Goal: Information Seeking & Learning: Learn about a topic

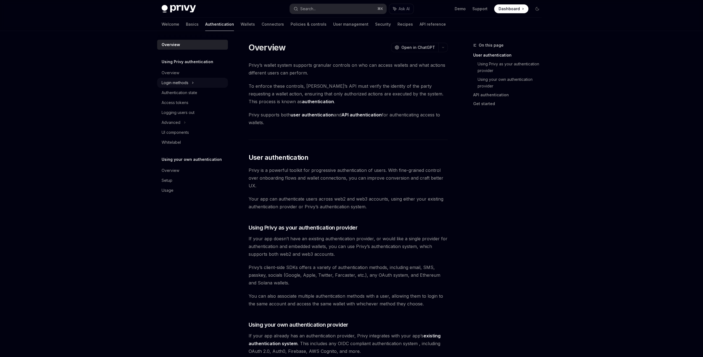
click at [203, 81] on div "Login methods" at bounding box center [192, 83] width 71 height 10
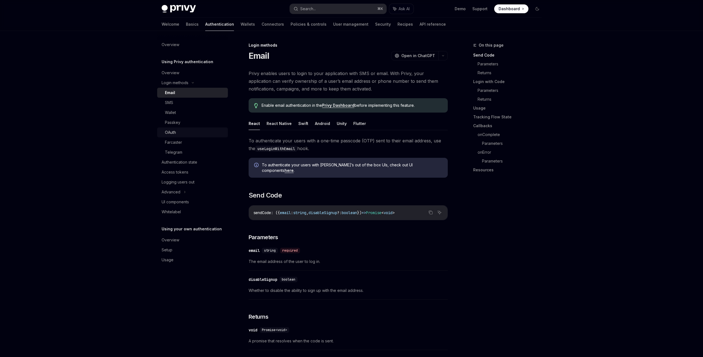
click at [198, 128] on link "OAuth" at bounding box center [192, 133] width 71 height 10
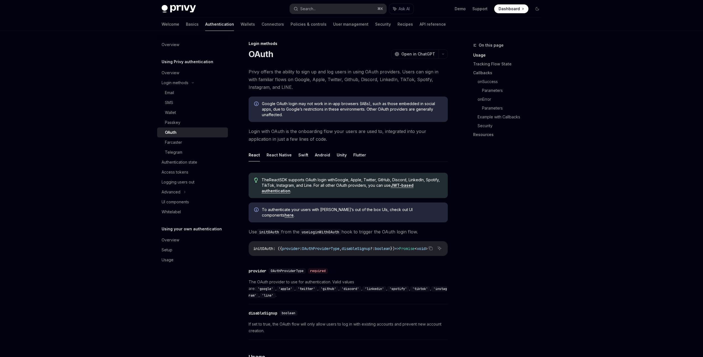
scroll to position [2, 0]
click at [195, 165] on div "Authentication state" at bounding box center [180, 162] width 36 height 7
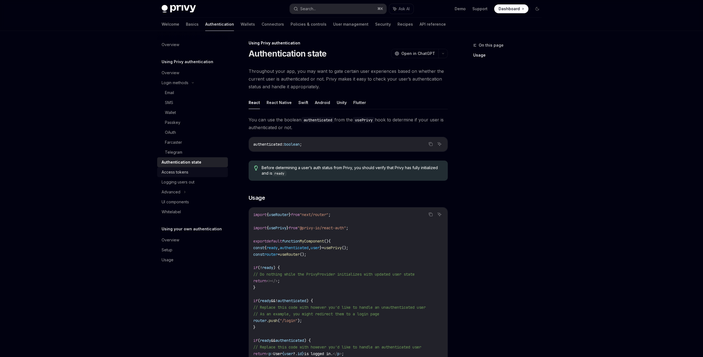
click at [194, 171] on div "Access tokens" at bounding box center [193, 172] width 63 height 7
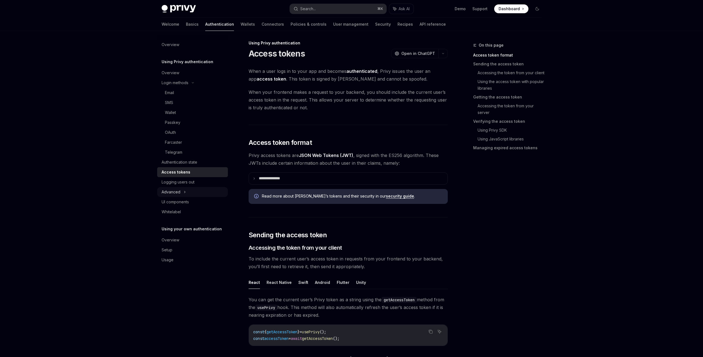
click at [184, 192] on icon at bounding box center [185, 192] width 2 height 7
click at [191, 223] on div "Captcha on login" at bounding box center [180, 222] width 31 height 7
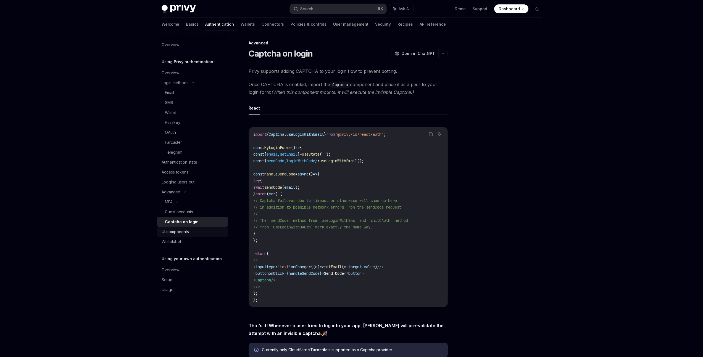
click at [189, 235] on div "UI components" at bounding box center [193, 232] width 63 height 7
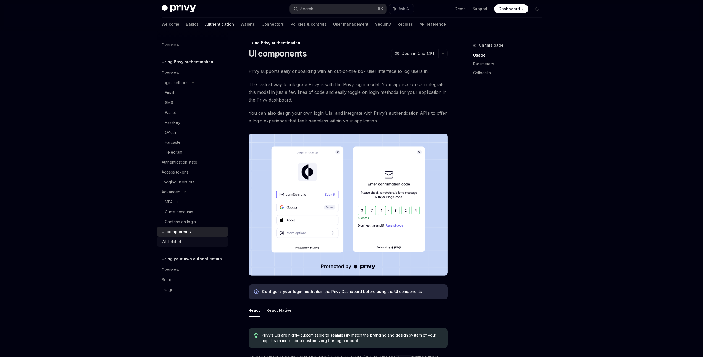
click at [188, 243] on div "Whitelabel" at bounding box center [193, 242] width 63 height 7
type textarea "*"
